Goal: Task Accomplishment & Management: Manage account settings

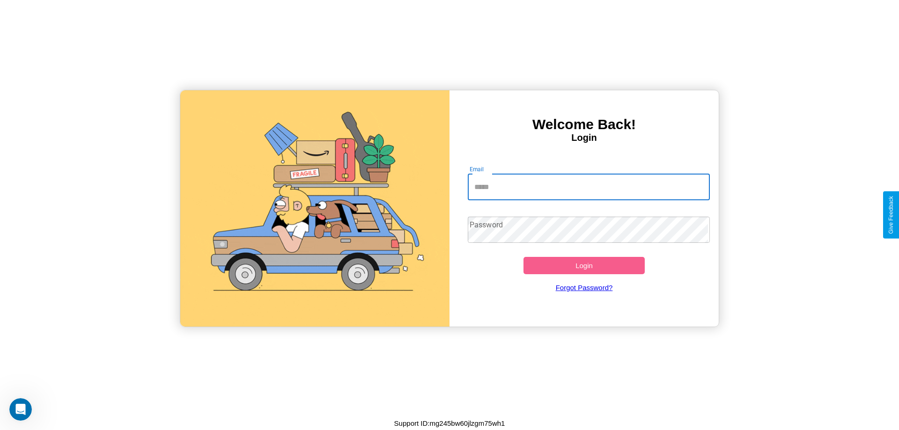
click at [584, 186] on input "Email" at bounding box center [589, 187] width 243 height 26
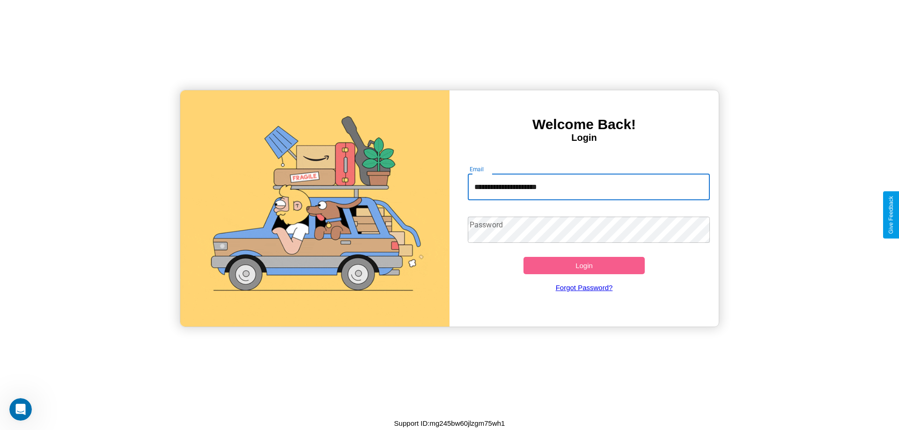
type input "**********"
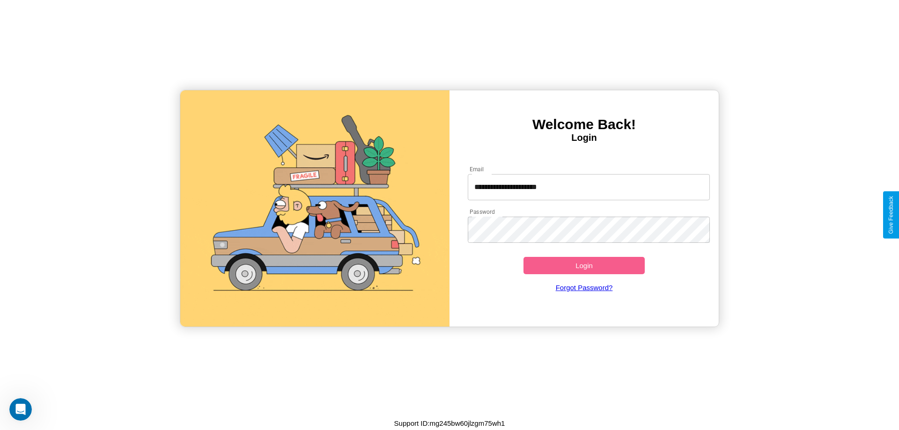
click at [584, 266] on button "Login" at bounding box center [584, 265] width 121 height 17
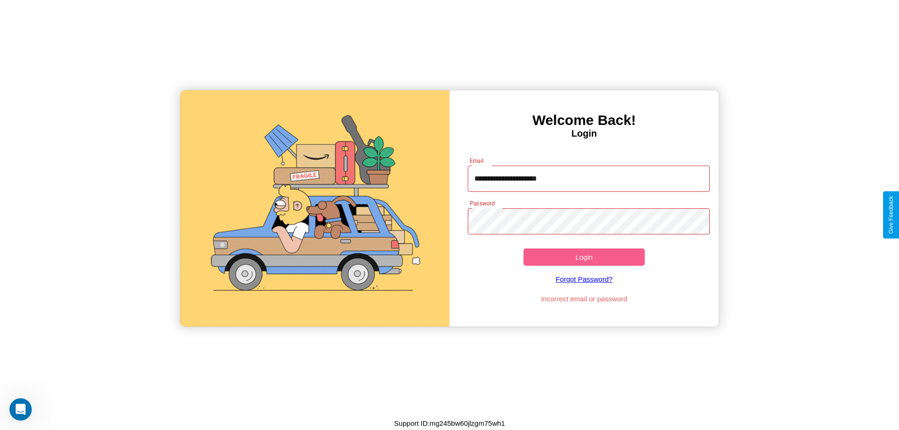
click at [584, 257] on button "Login" at bounding box center [584, 257] width 121 height 17
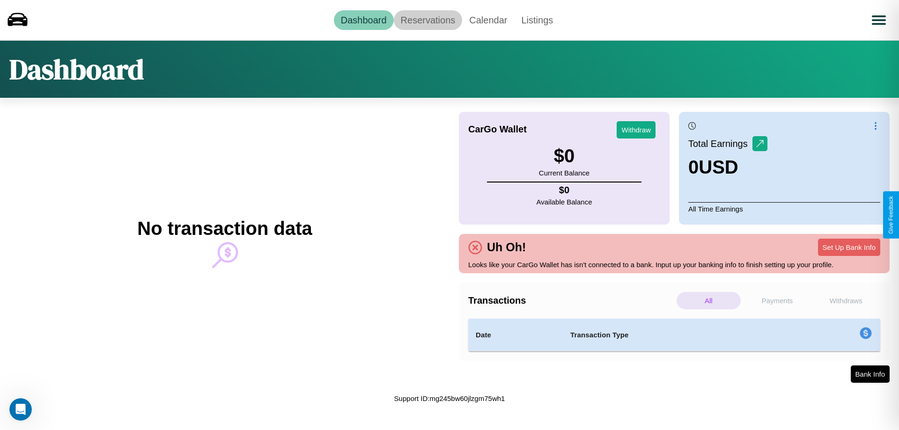
click at [428, 20] on link "Reservations" at bounding box center [428, 20] width 69 height 20
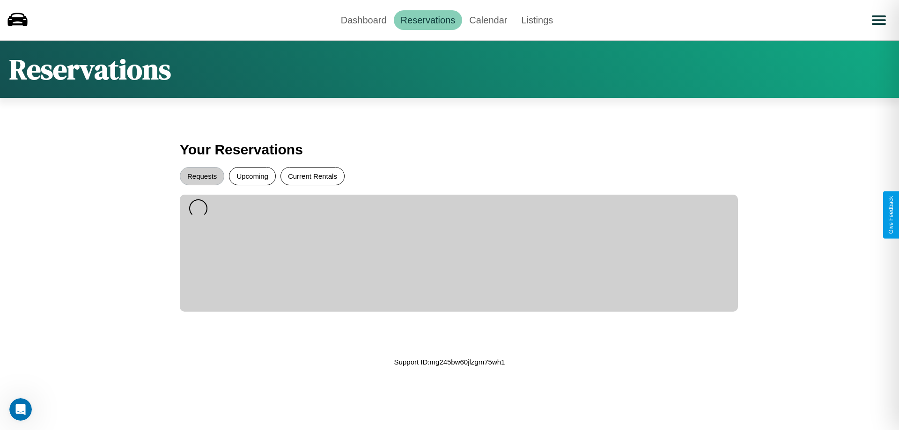
click at [312, 176] on button "Current Rentals" at bounding box center [313, 176] width 64 height 18
click at [252, 176] on button "Upcoming" at bounding box center [252, 176] width 47 height 18
click at [202, 176] on button "Requests" at bounding box center [202, 176] width 44 height 18
click at [488, 20] on link "Calendar" at bounding box center [488, 20] width 52 height 20
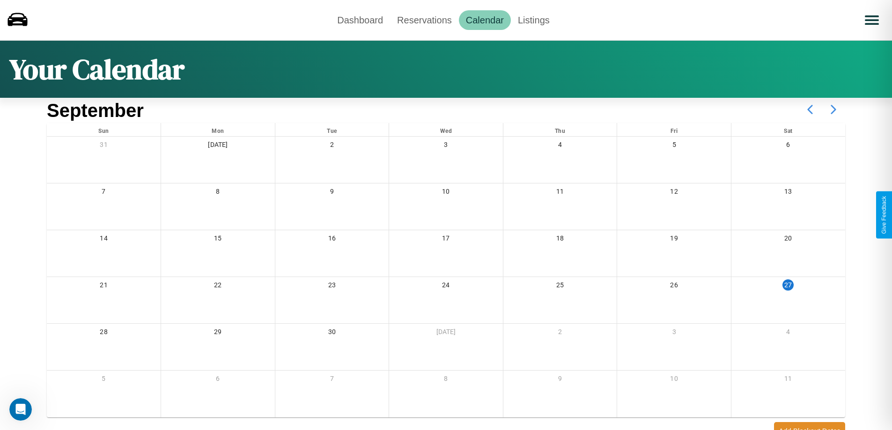
click at [834, 110] on icon at bounding box center [833, 109] width 23 height 23
click at [360, 20] on link "Dashboard" at bounding box center [360, 20] width 60 height 20
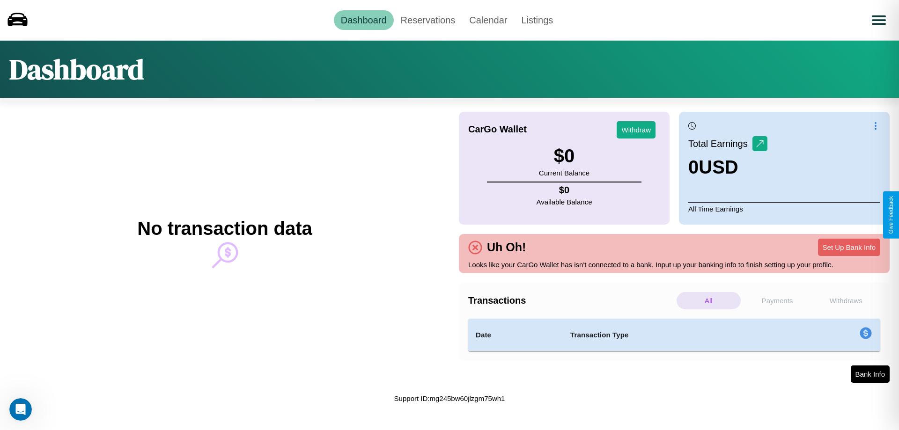
click at [777, 301] on p "Payments" at bounding box center [778, 300] width 64 height 17
click at [846, 301] on p "Withdraws" at bounding box center [846, 300] width 64 height 17
